Goal: Task Accomplishment & Management: Manage account settings

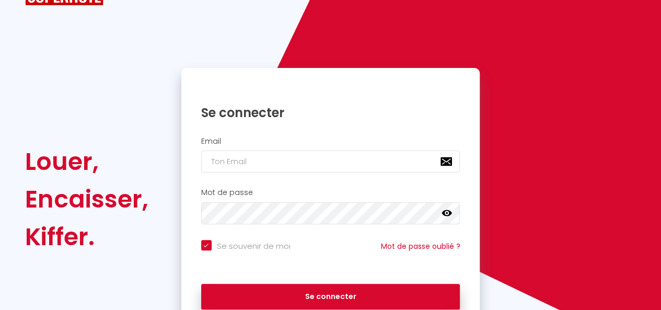
scroll to position [95, 0]
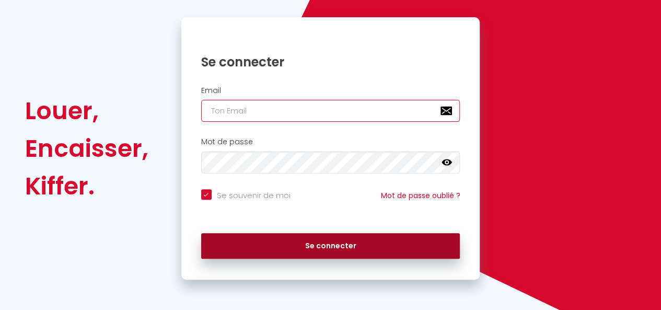
type input "[EMAIL_ADDRESS][PERSON_NAME][DOMAIN_NAME]"
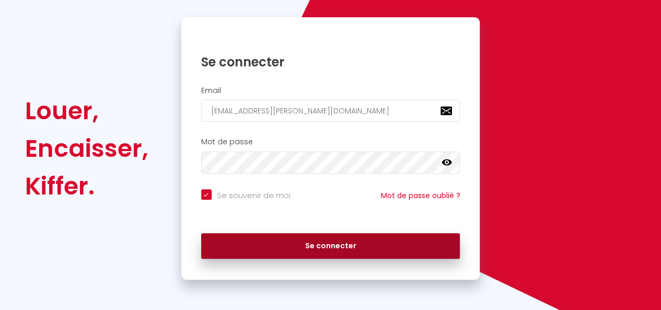
click at [320, 249] on button "Se connecter" at bounding box center [330, 246] width 259 height 26
checkbox input "true"
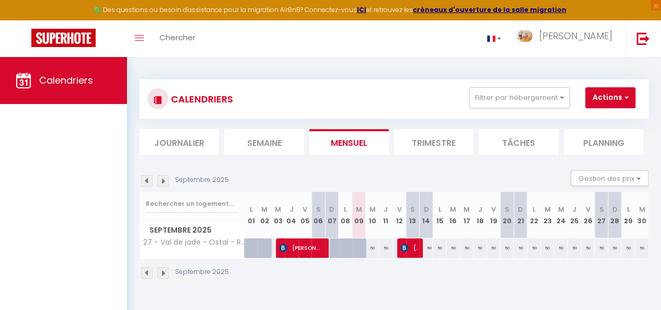
click at [165, 180] on img at bounding box center [162, 180] width 11 height 11
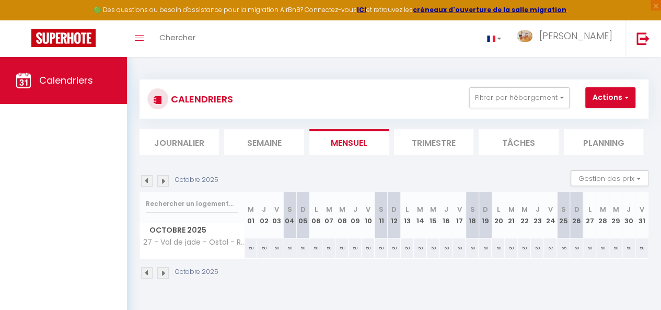
click at [165, 180] on img at bounding box center [162, 180] width 11 height 11
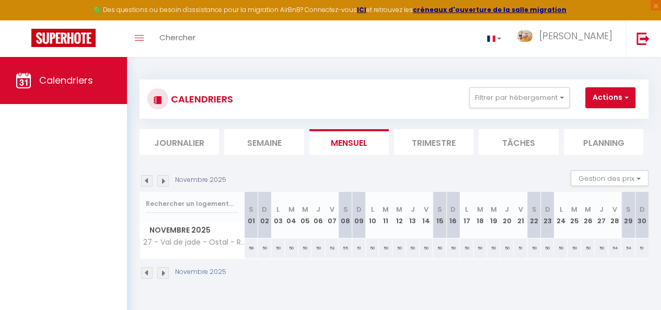
click at [165, 180] on img at bounding box center [162, 180] width 11 height 11
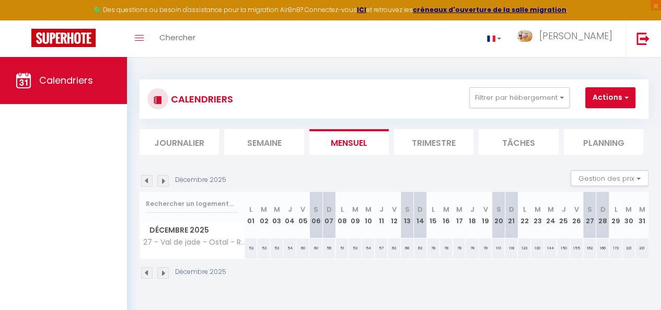
click at [145, 179] on img at bounding box center [146, 180] width 11 height 11
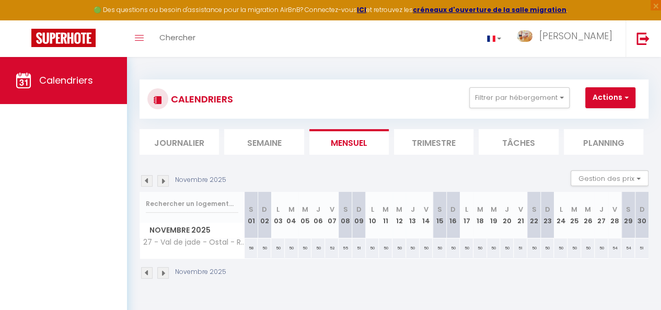
click at [145, 179] on img at bounding box center [146, 180] width 11 height 11
